Goal: Check status: Check status

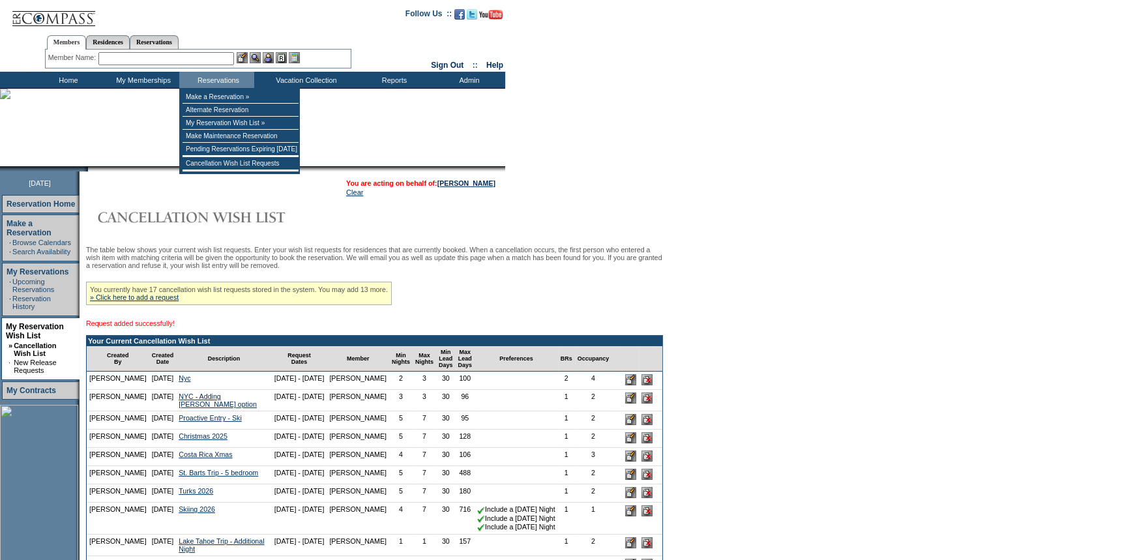
click at [206, 54] on input "text" at bounding box center [166, 58] width 136 height 13
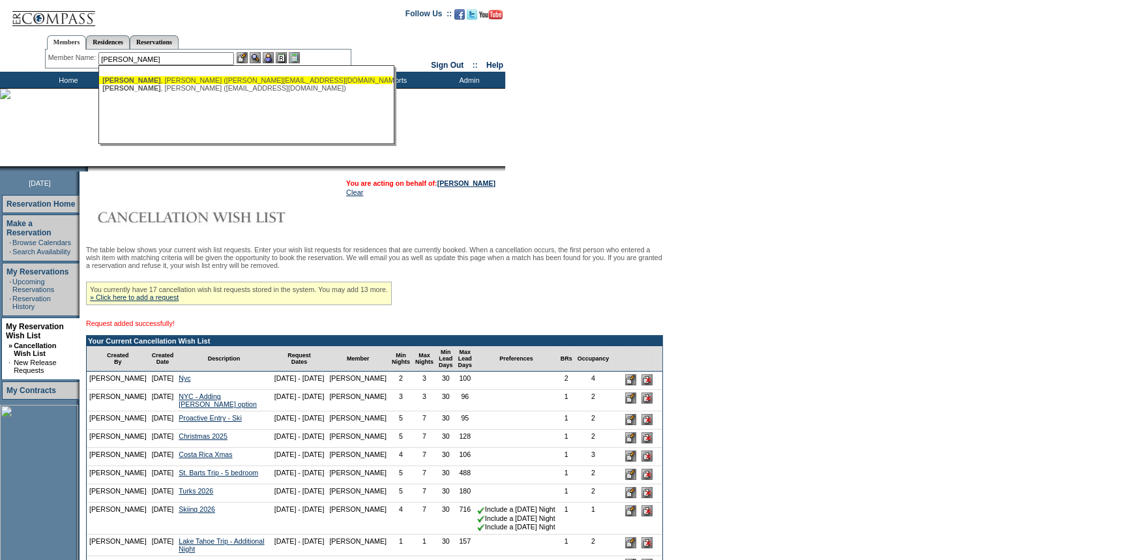
drag, startPoint x: 202, startPoint y: 80, endPoint x: 271, endPoint y: 53, distance: 73.5
click at [203, 80] on div "[PERSON_NAME] ([PERSON_NAME][EMAIL_ADDRESS][DOMAIN_NAME])" at bounding box center [245, 80] width 287 height 8
type input "[PERSON_NAME] ([PERSON_NAME][EMAIL_ADDRESS][DOMAIN_NAME])"
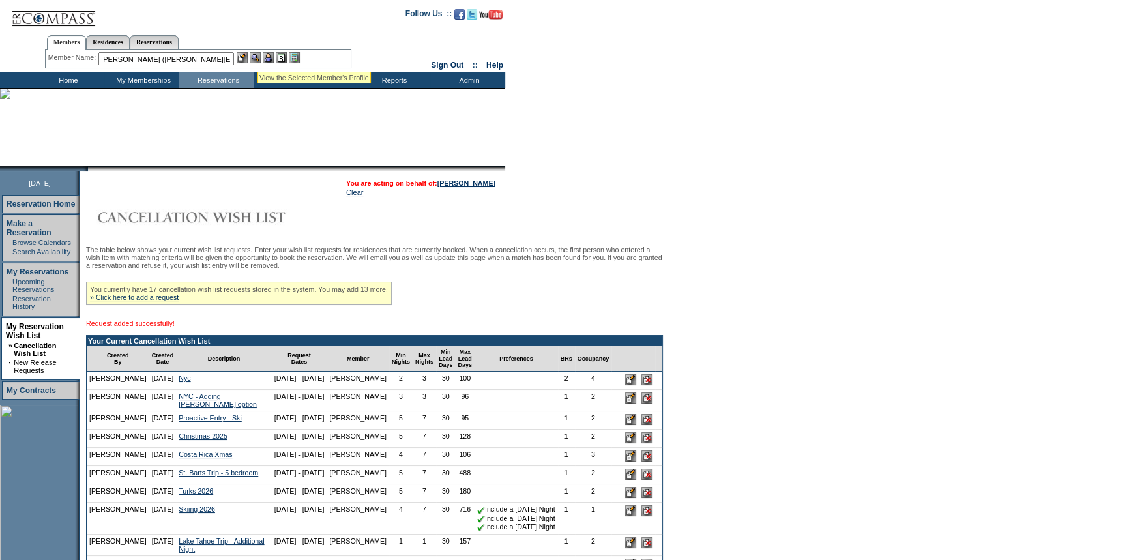
click at [267, 54] on img at bounding box center [268, 57] width 11 height 11
click at [258, 54] on img at bounding box center [255, 57] width 11 height 11
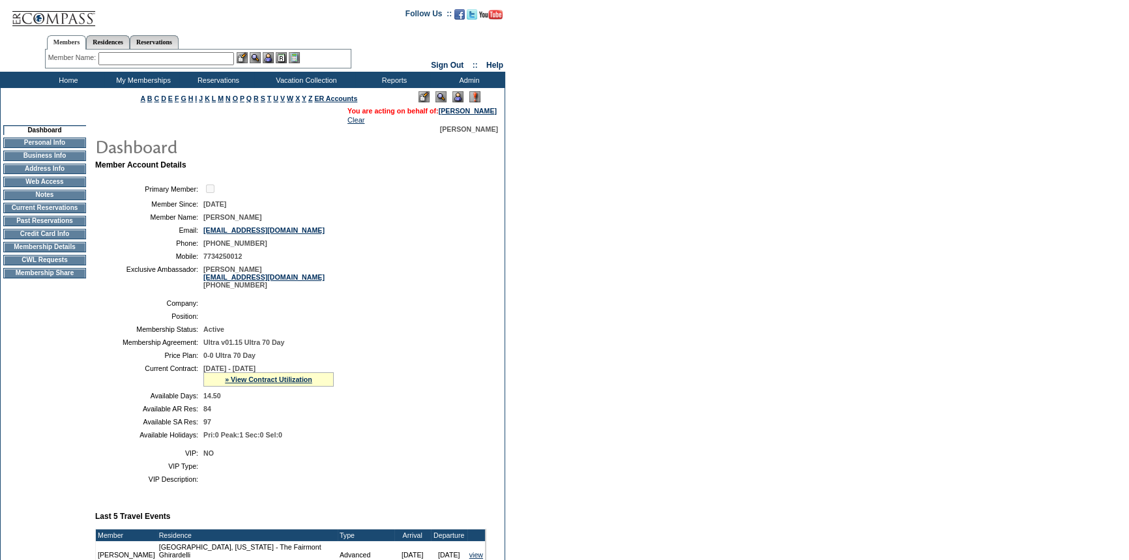
click at [160, 57] on input "text" at bounding box center [166, 58] width 136 height 13
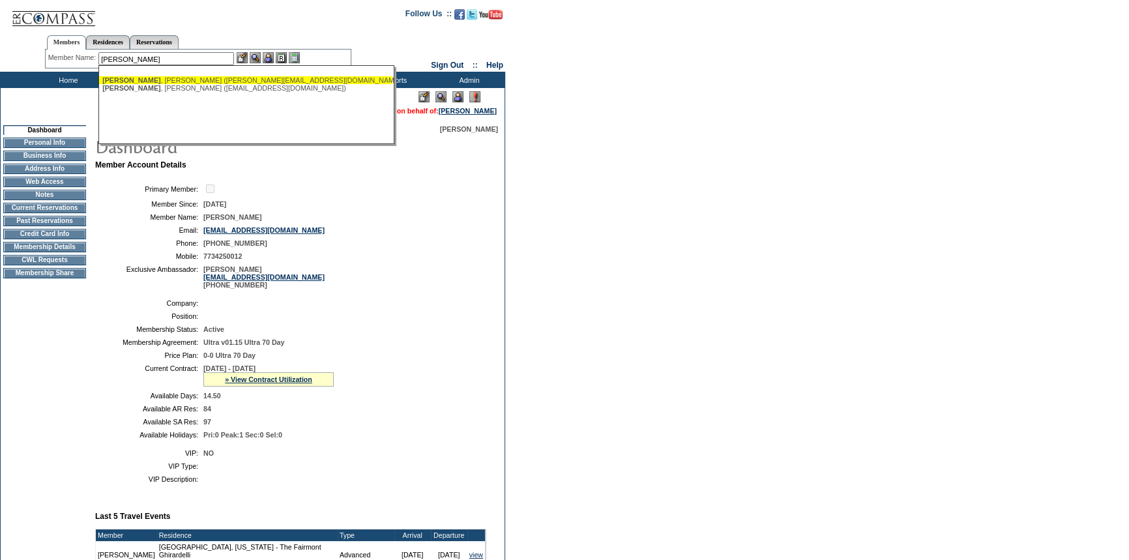
click at [157, 80] on div "Danis , Ashley (ashleydanis@gmail.com)" at bounding box center [245, 80] width 287 height 8
type input "Danis, Ashley (ashleydanis@gmail.com)"
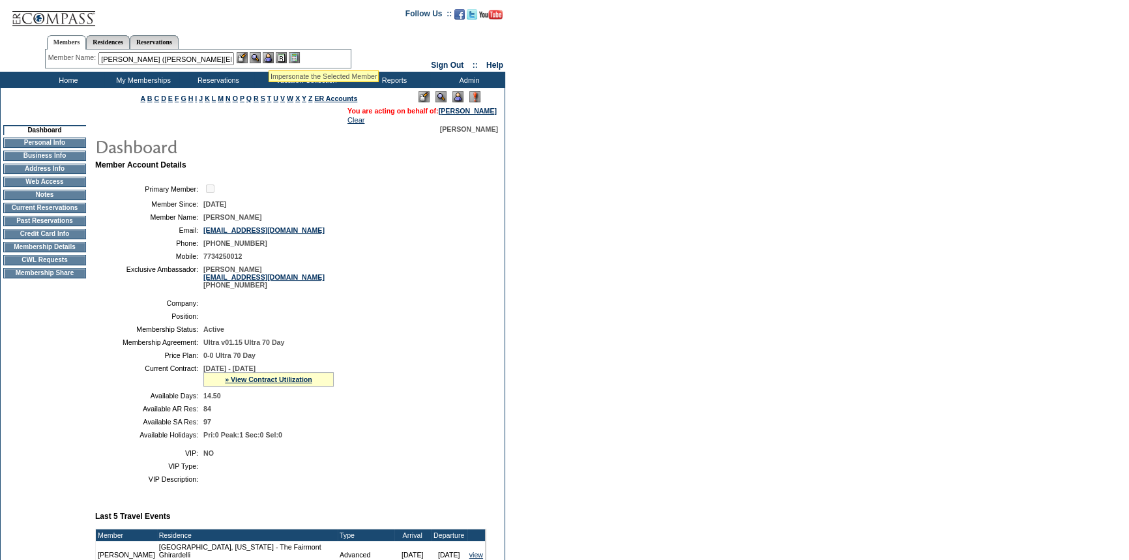
click at [270, 54] on img at bounding box center [268, 57] width 11 height 11
click at [258, 55] on img at bounding box center [255, 57] width 11 height 11
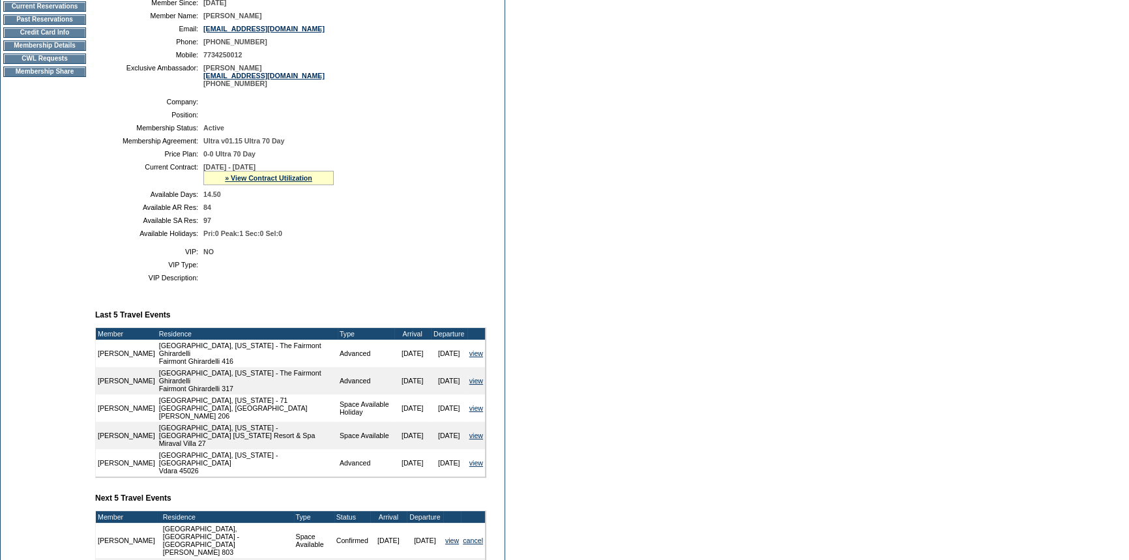
scroll to position [177, 0]
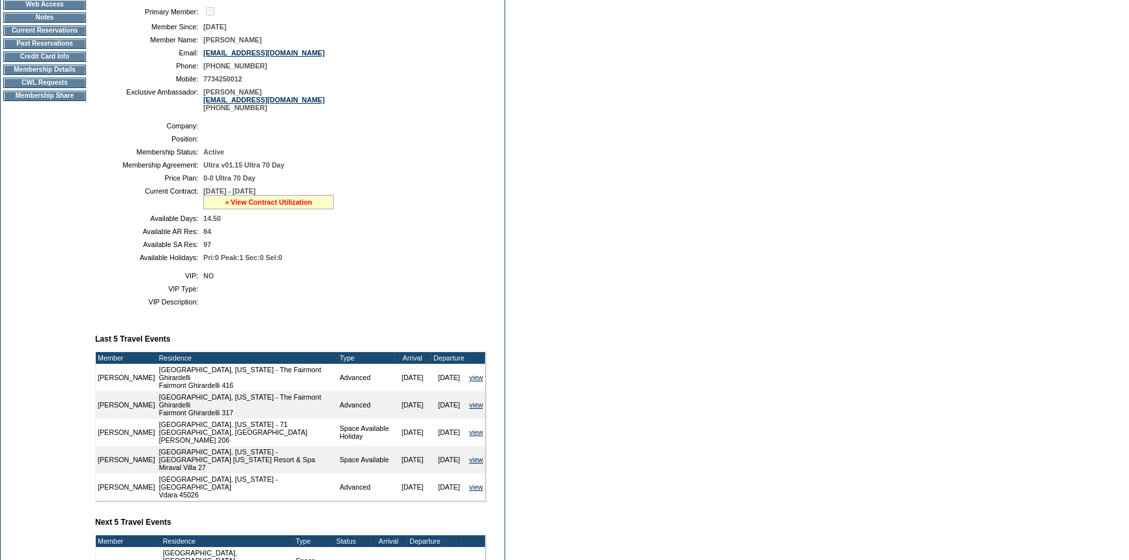
click at [254, 203] on link "» View Contract Utilization" at bounding box center [268, 202] width 87 height 8
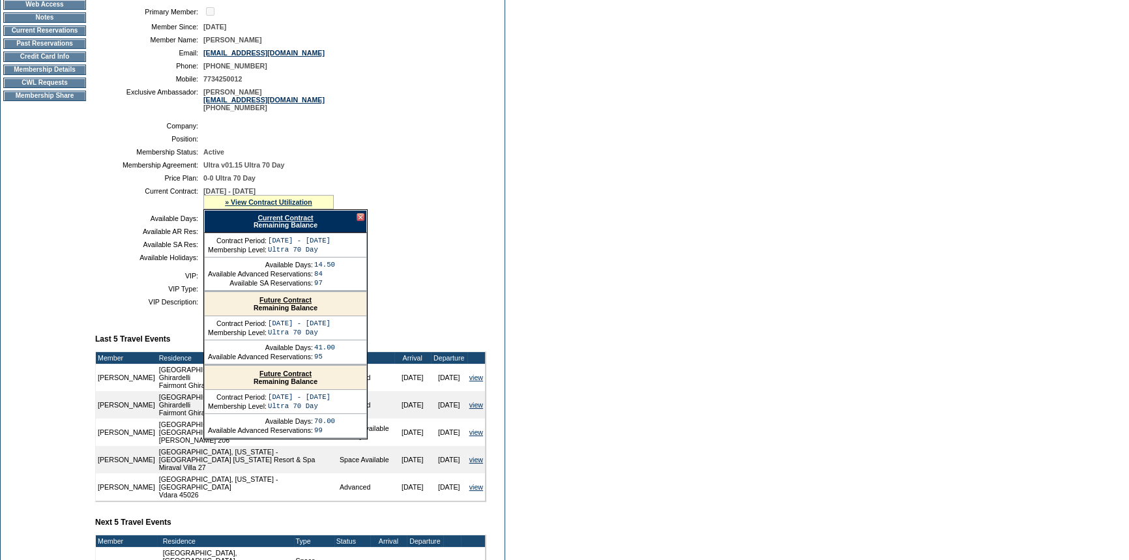
click at [275, 303] on link "Future Contract" at bounding box center [286, 300] width 52 height 8
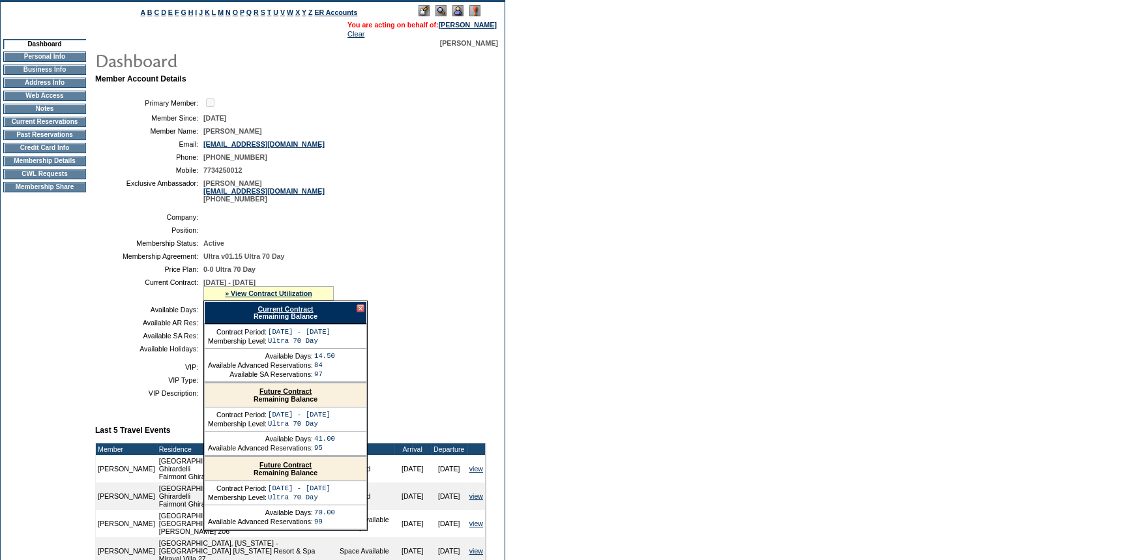
scroll to position [0, 0]
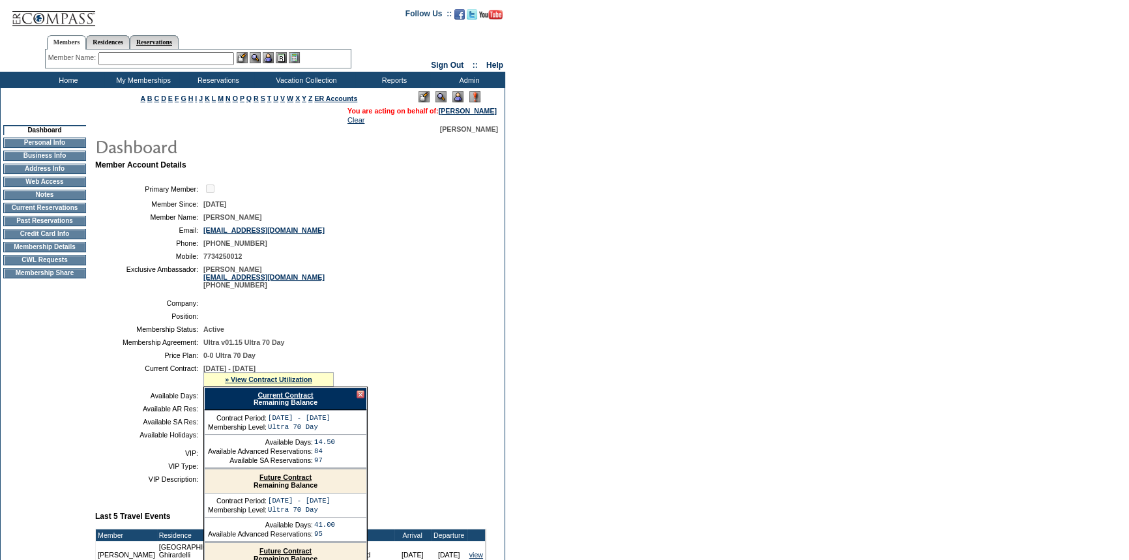
drag, startPoint x: 160, startPoint y: 44, endPoint x: 153, endPoint y: 48, distance: 7.6
click at [160, 44] on link "Reservations" at bounding box center [154, 42] width 49 height 14
click at [127, 60] on input "text" at bounding box center [123, 58] width 57 height 13
paste input "1818815"
type input "1818815"
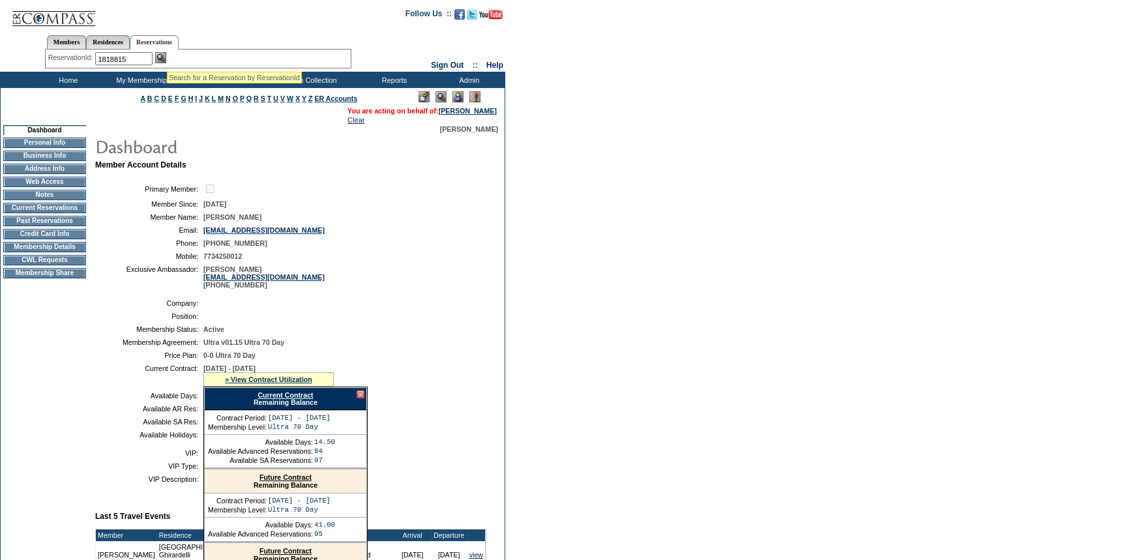
click at [166, 55] on img at bounding box center [160, 57] width 11 height 11
